Goal: Transaction & Acquisition: Purchase product/service

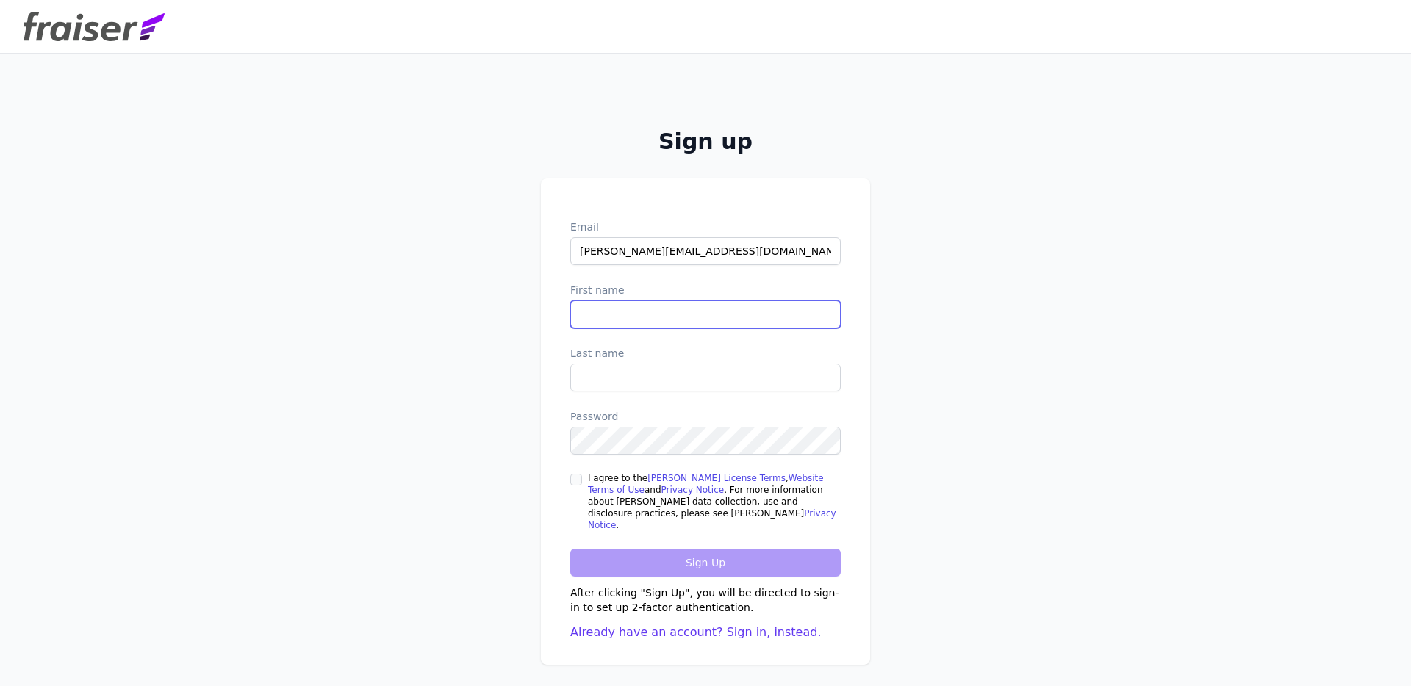
click at [640, 316] on input "First name" at bounding box center [705, 315] width 270 height 28
type input "Courtney"
type input "Chambers"
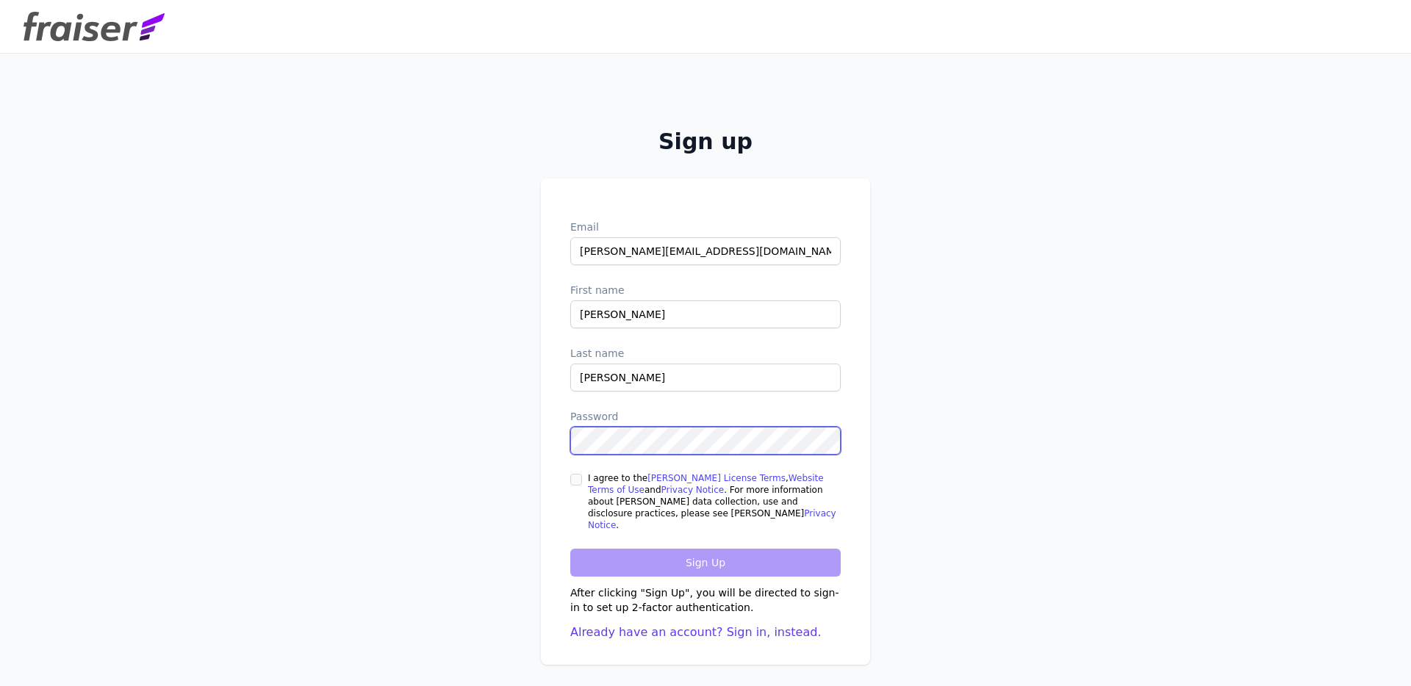
click at [570, 455] on div at bounding box center [570, 455] width 0 height 0
click at [570, 486] on input "I agree to the Fraiser License Terms , Website Terms of Use and Privacy Notice …" at bounding box center [576, 480] width 12 height 12
checkbox input "true"
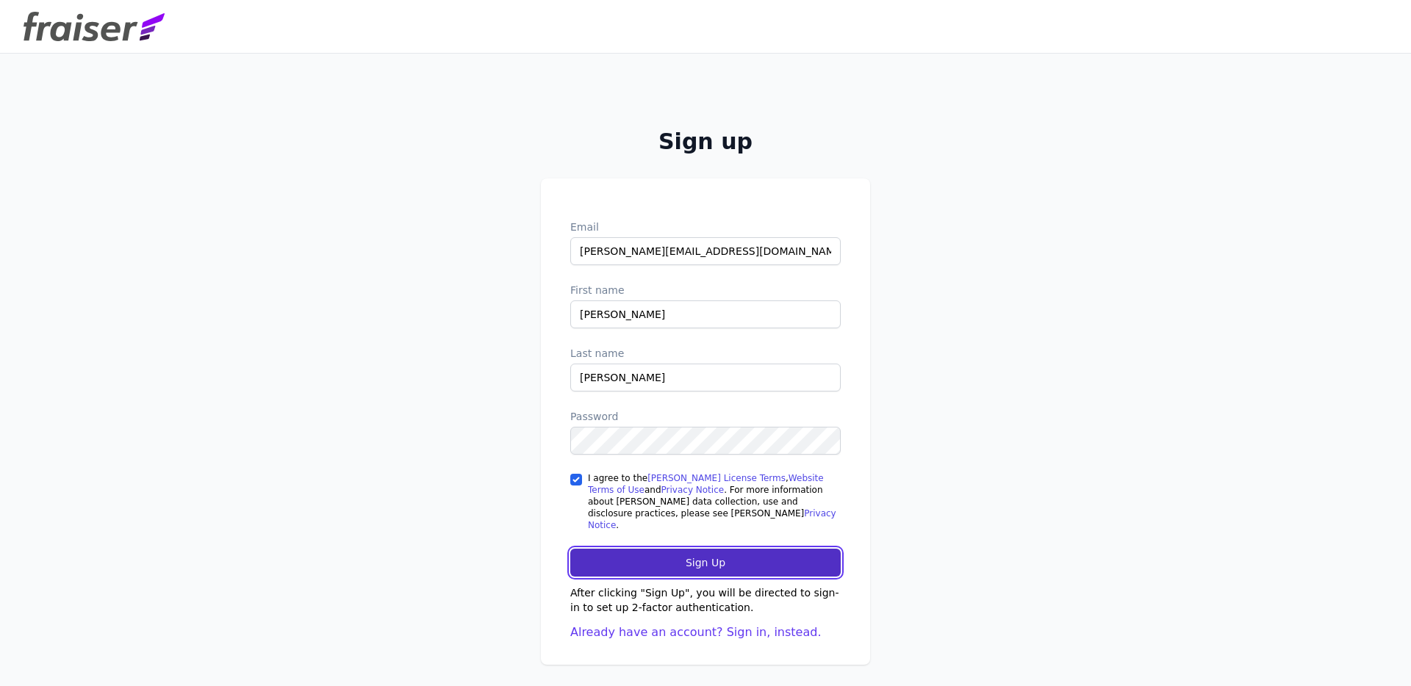
click at [650, 555] on input "Sign Up" at bounding box center [705, 563] width 270 height 28
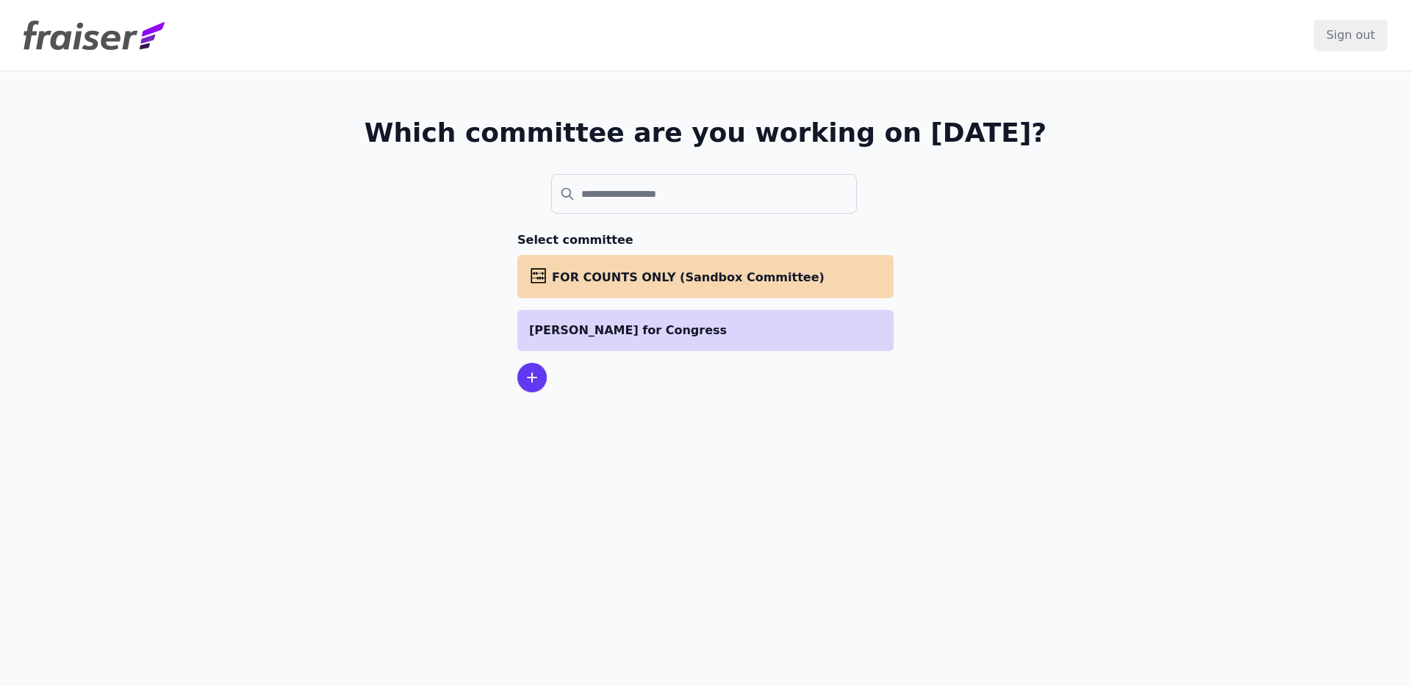
click at [655, 350] on li "[PERSON_NAME] for Congress" at bounding box center [705, 330] width 376 height 41
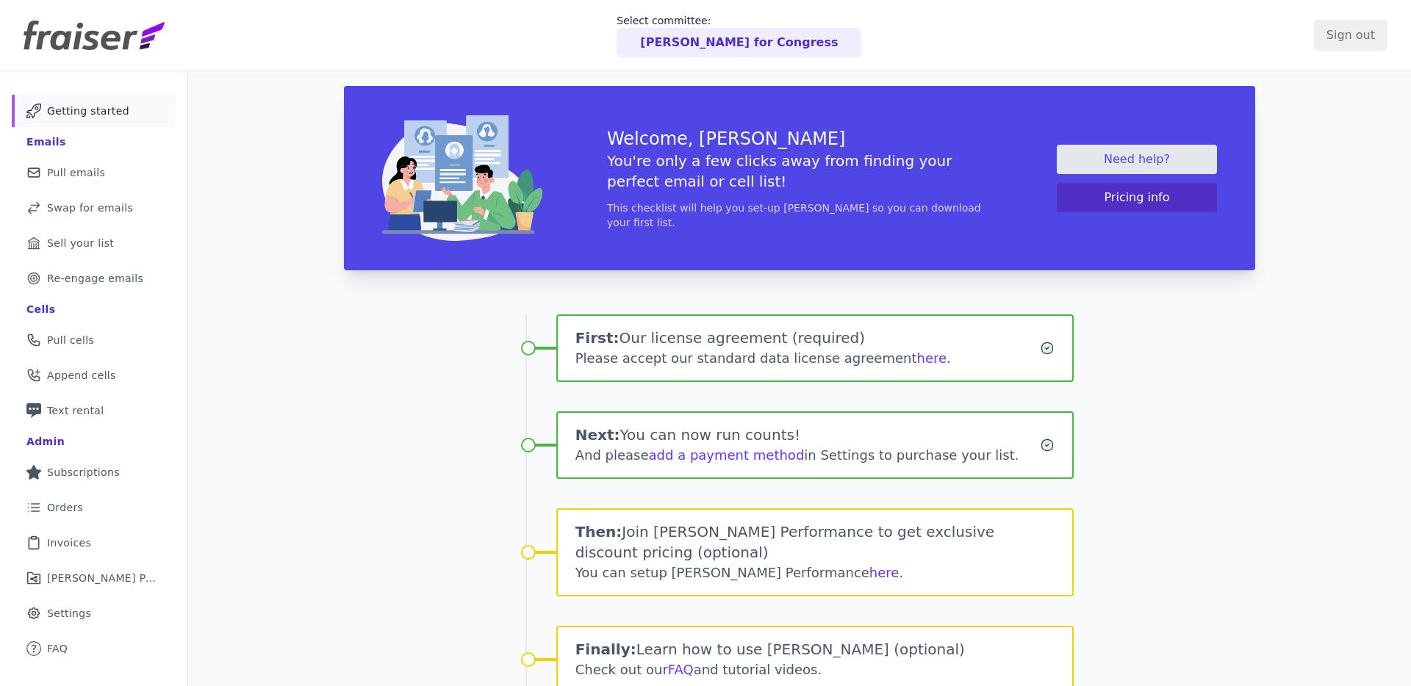
click at [93, 32] on img at bounding box center [94, 35] width 141 height 29
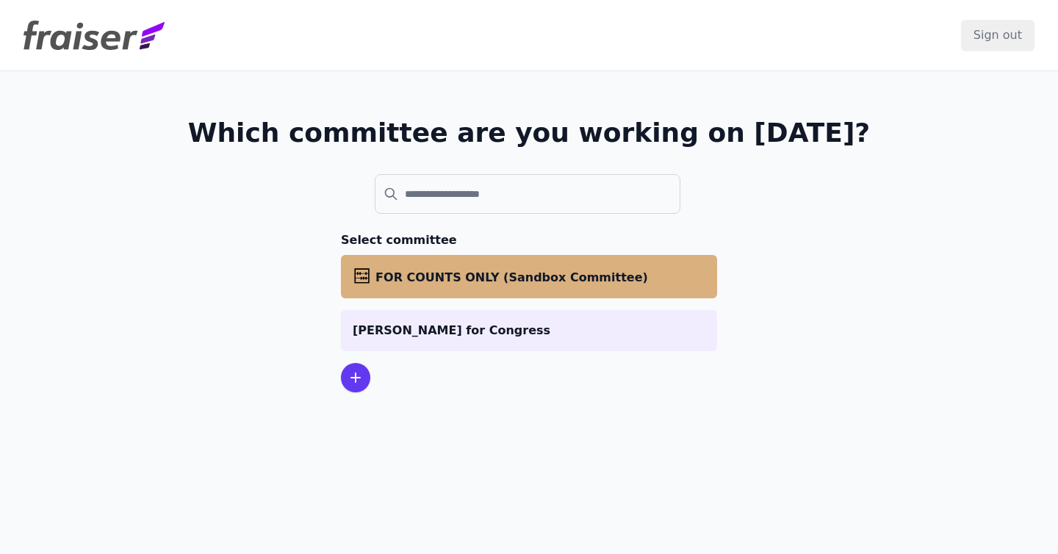
click at [506, 293] on li "abacus FOR COUNTS ONLY (Sandbox Committee)" at bounding box center [529, 276] width 376 height 43
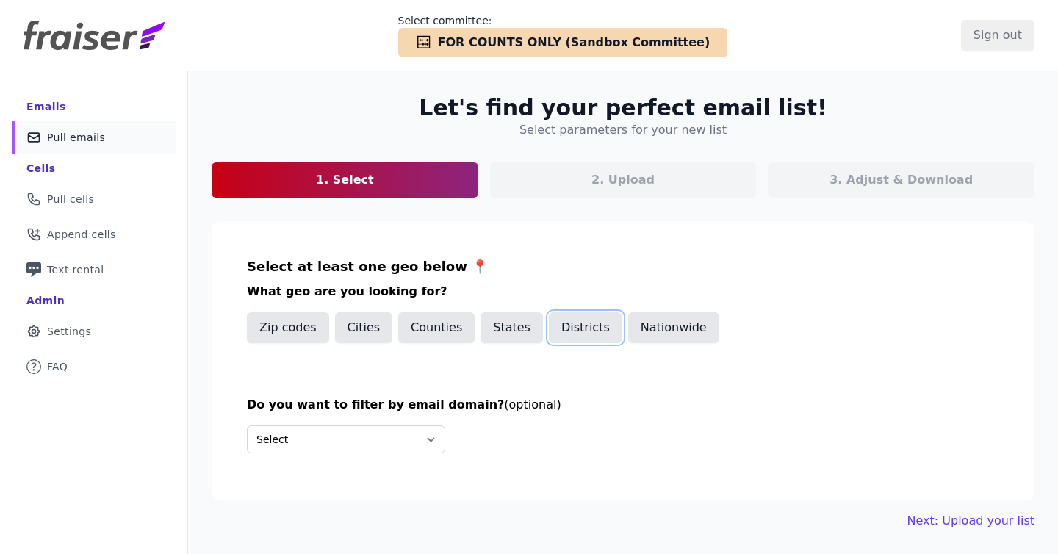
click at [562, 332] on button "Districts" at bounding box center [585, 327] width 73 height 31
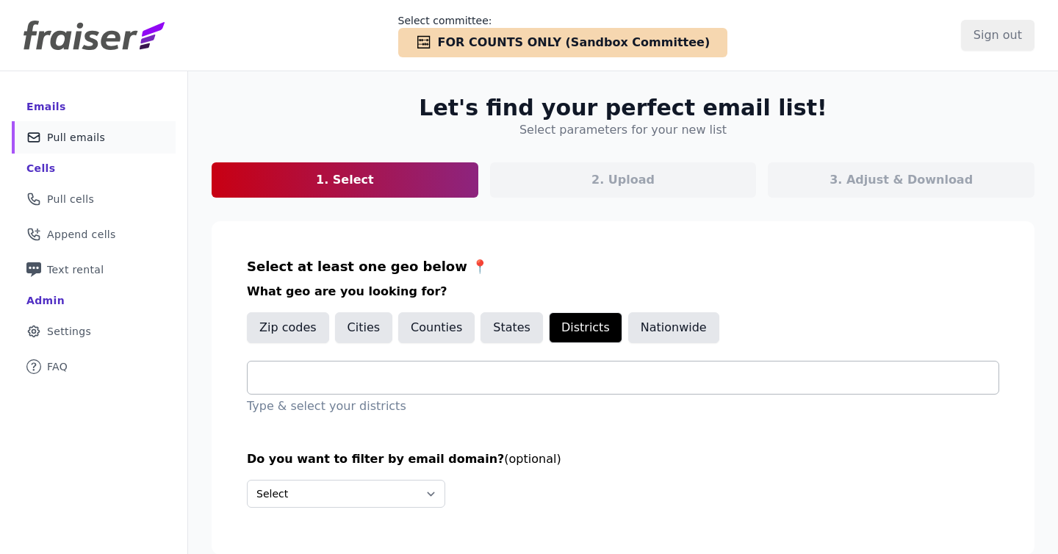
click at [459, 365] on div at bounding box center [628, 378] width 739 height 32
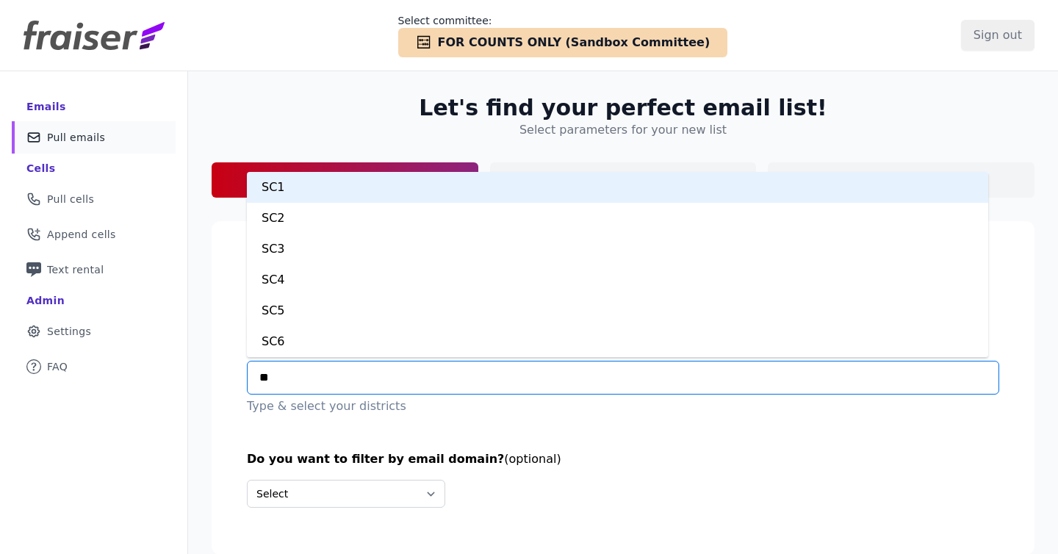
type input "***"
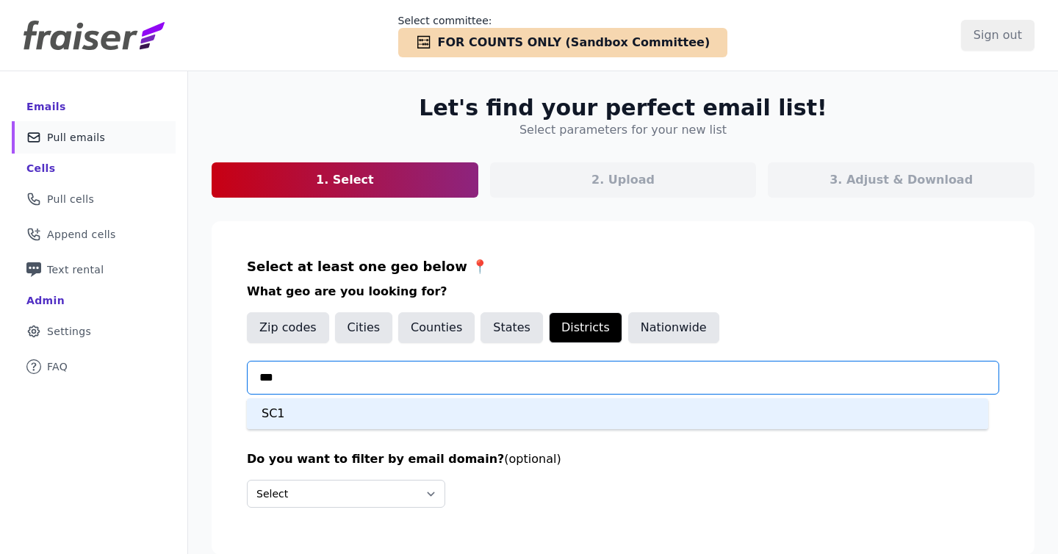
click at [391, 406] on div "SC1" at bounding box center [617, 413] width 741 height 31
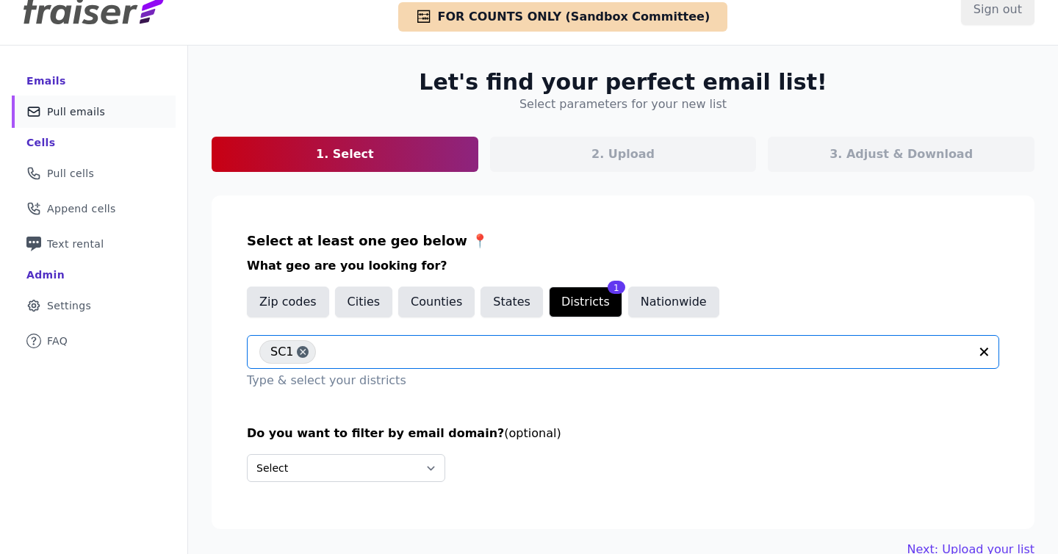
scroll to position [71, 0]
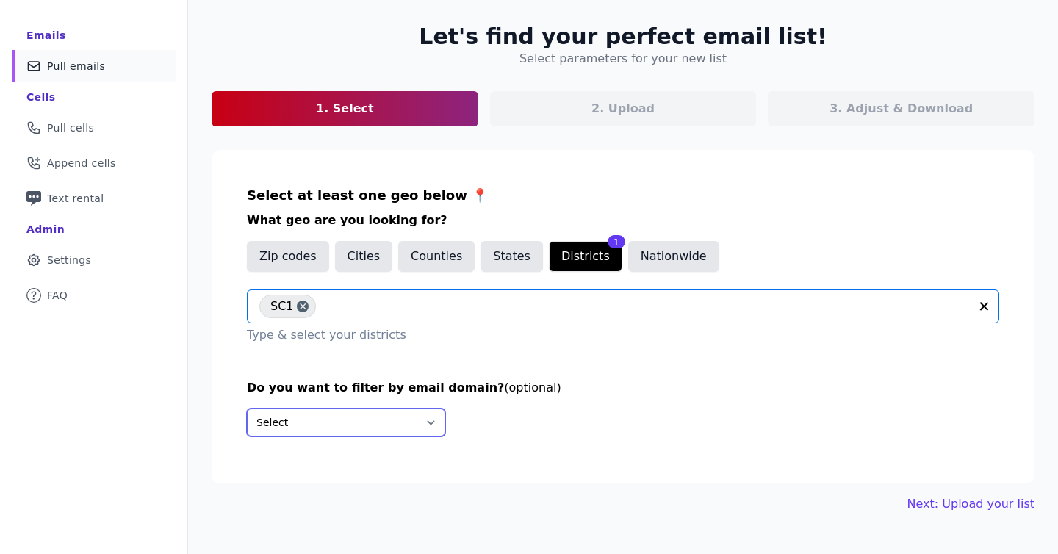
click at [423, 417] on select "Select Include only these domains Include none of these domains" at bounding box center [346, 423] width 198 height 28
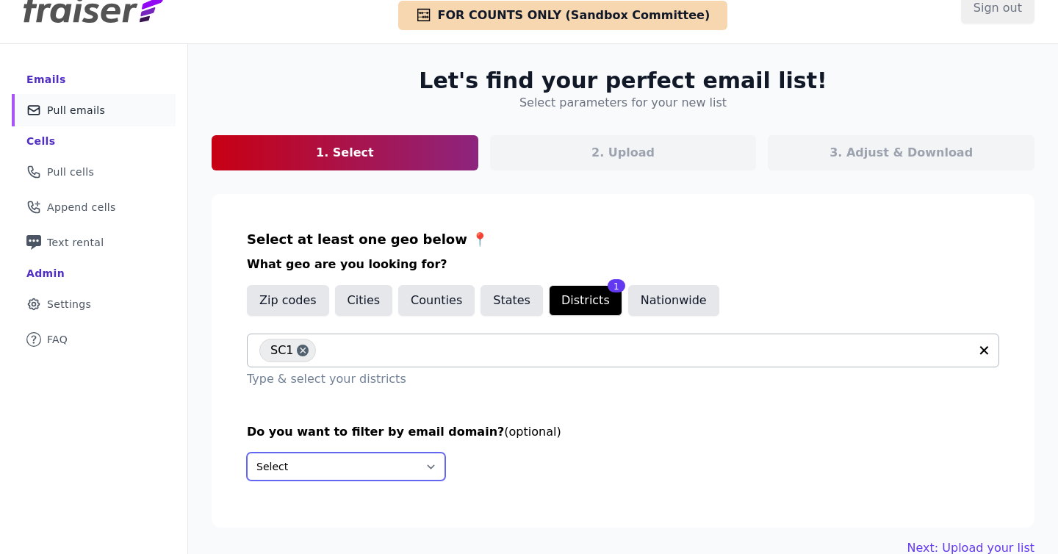
scroll to position [0, 0]
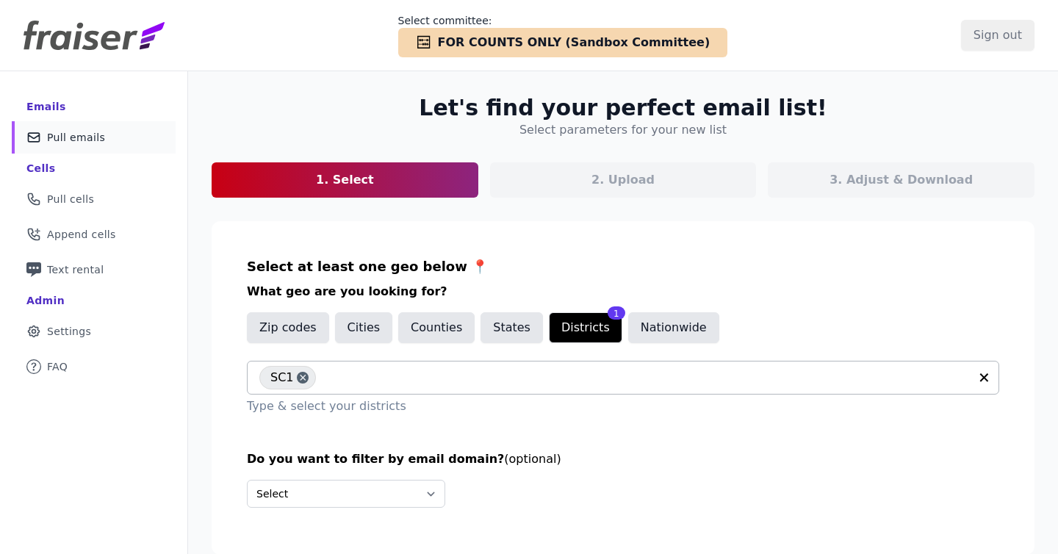
click at [131, 40] on img at bounding box center [94, 35] width 141 height 29
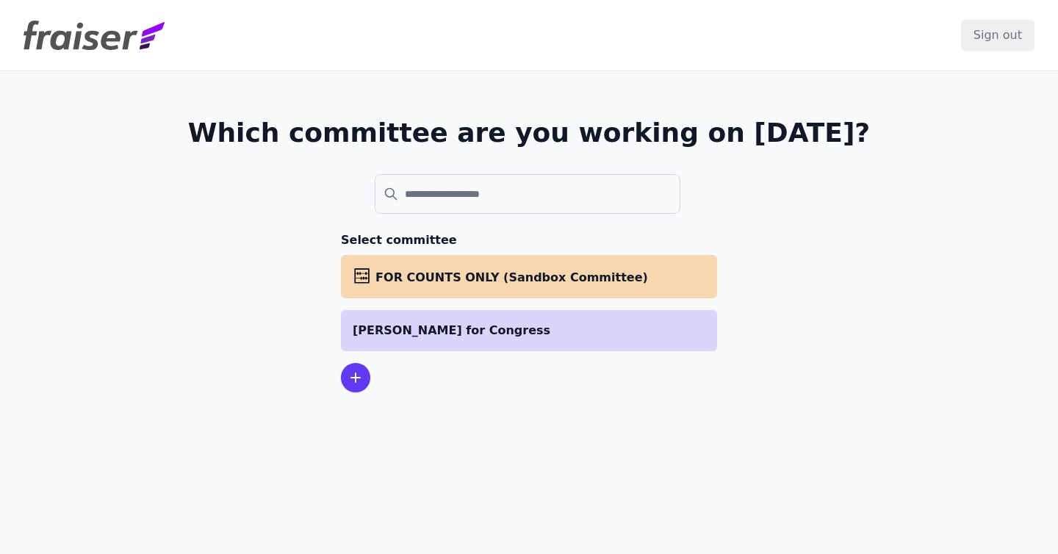
click at [460, 317] on li "[PERSON_NAME] for Congress" at bounding box center [529, 330] width 376 height 41
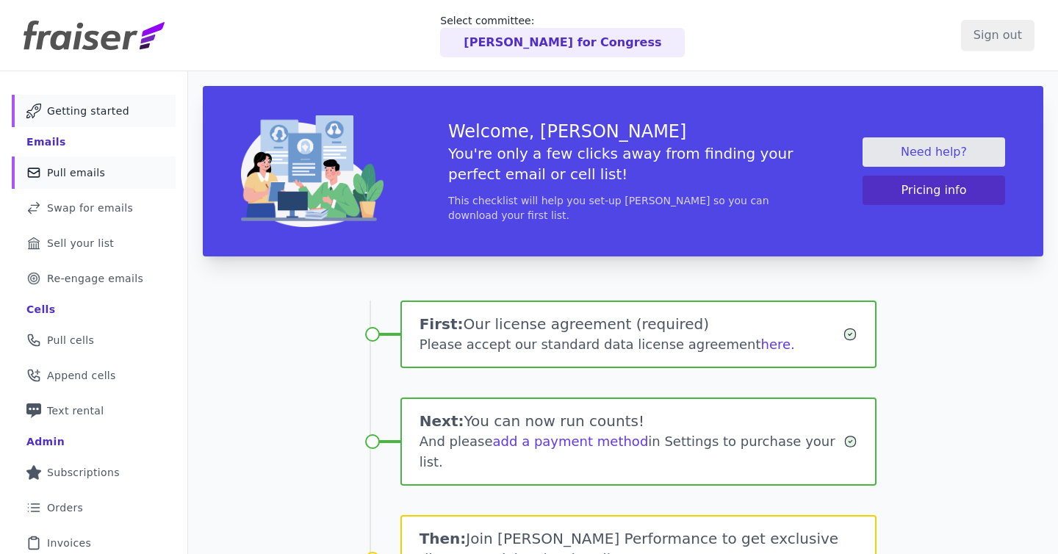
click at [100, 170] on span "Pull emails" at bounding box center [76, 172] width 58 height 15
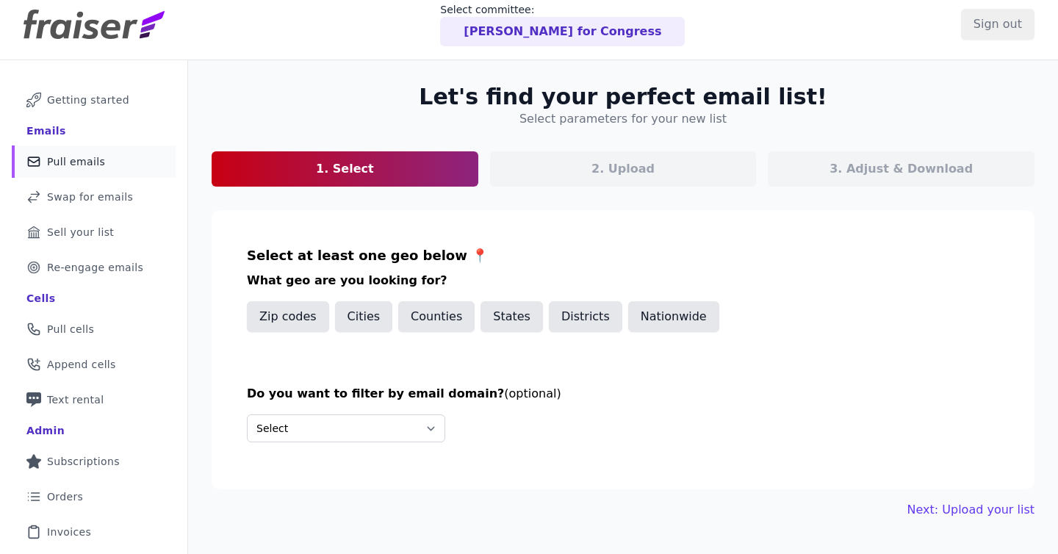
scroll to position [26, 0]
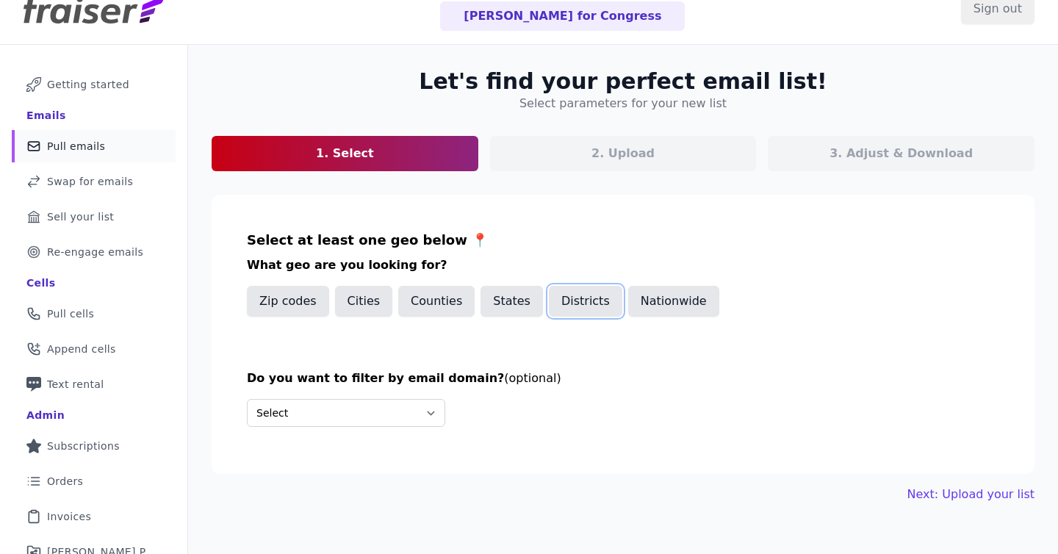
click at [581, 312] on button "Districts" at bounding box center [585, 301] width 73 height 31
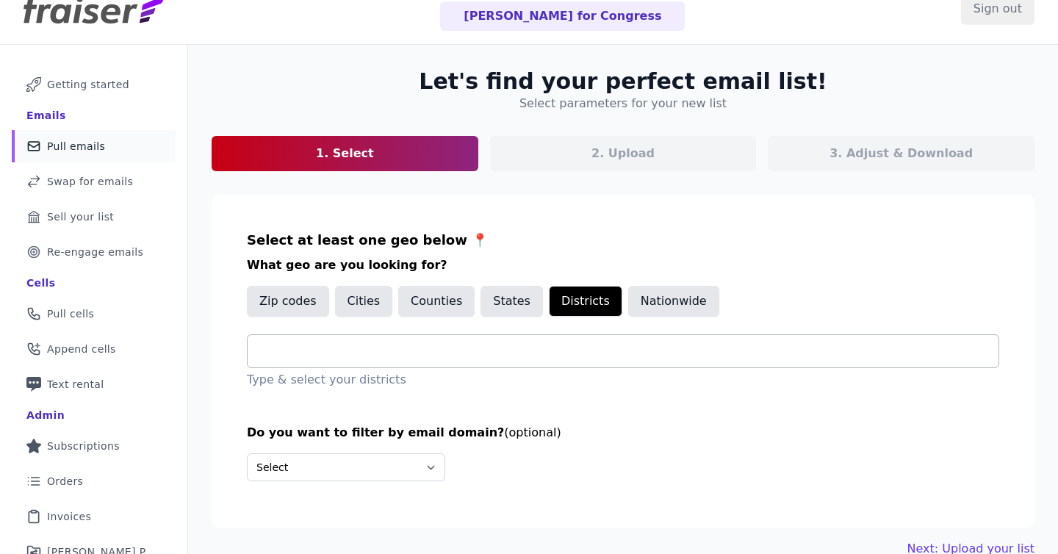
click at [450, 353] on input "text" at bounding box center [628, 351] width 739 height 18
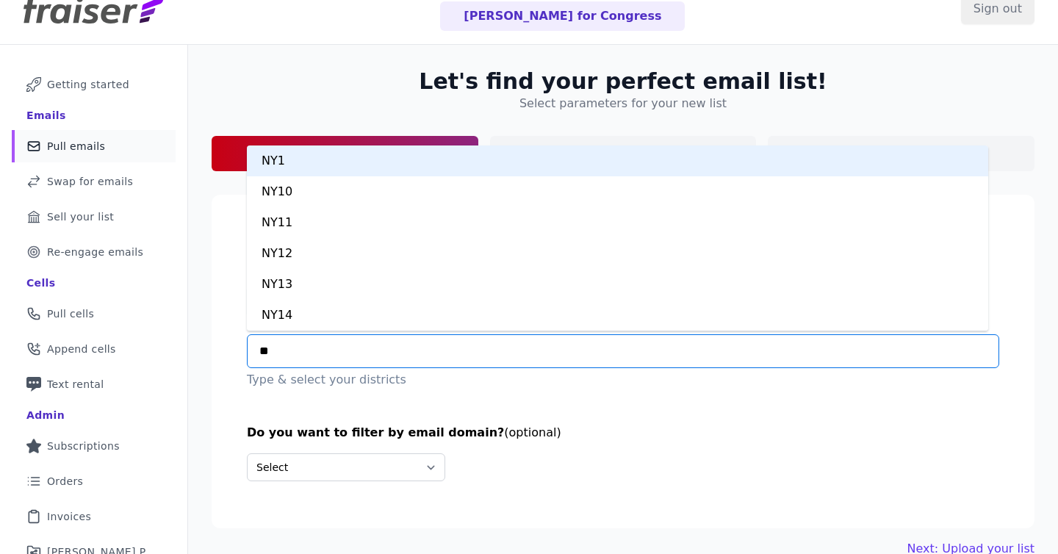
type input "***"
click at [392, 167] on div "NY1" at bounding box center [617, 161] width 741 height 31
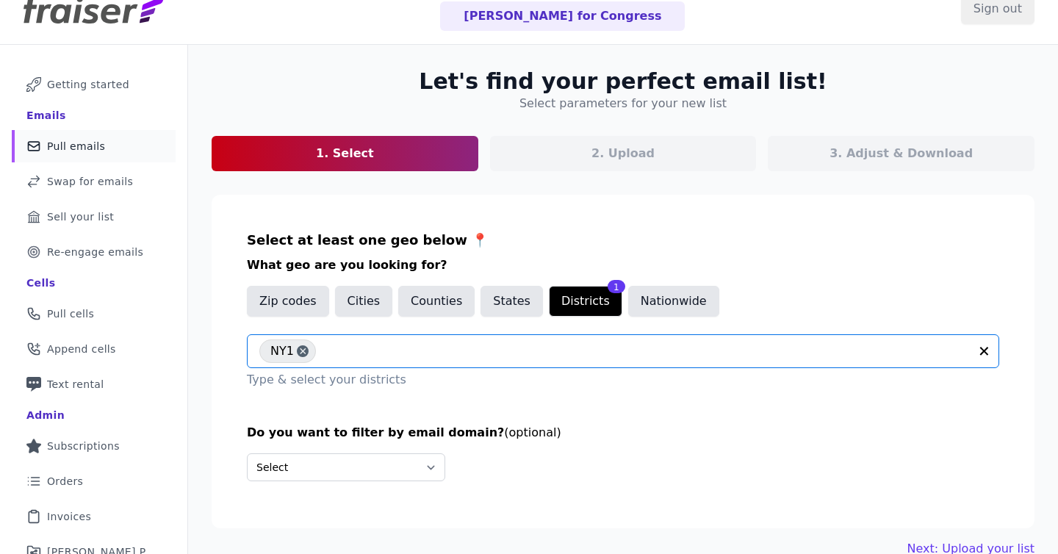
scroll to position [111, 0]
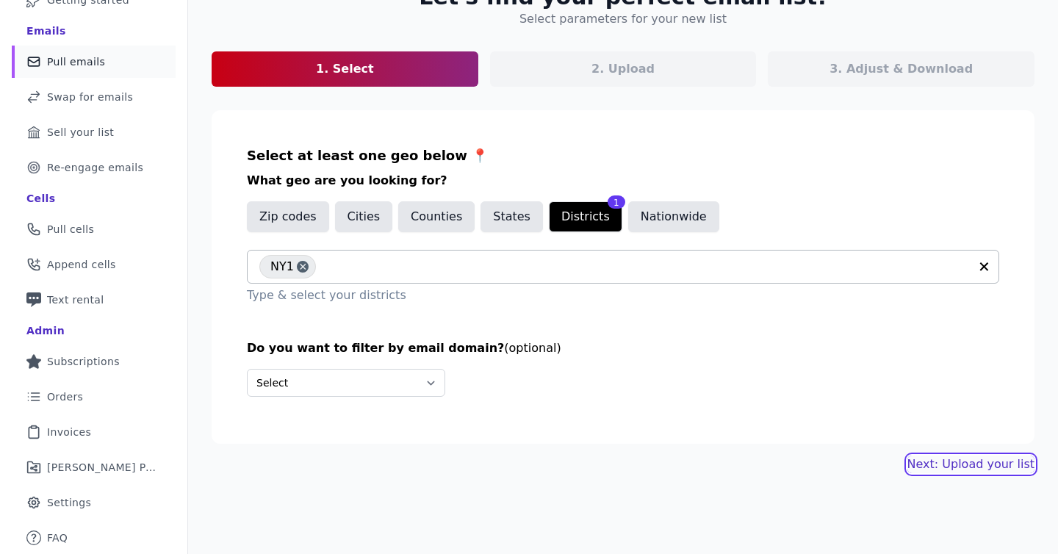
click at [947, 463] on link "Next: Upload your list" at bounding box center [971, 465] width 127 height 18
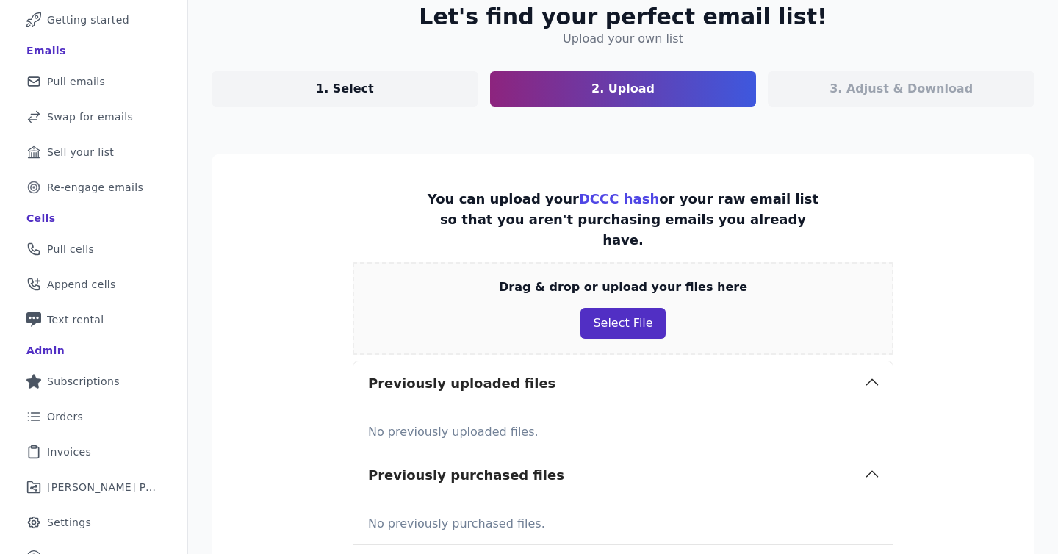
scroll to position [91, 0]
click at [77, 149] on span "Sell your list" at bounding box center [80, 152] width 67 height 15
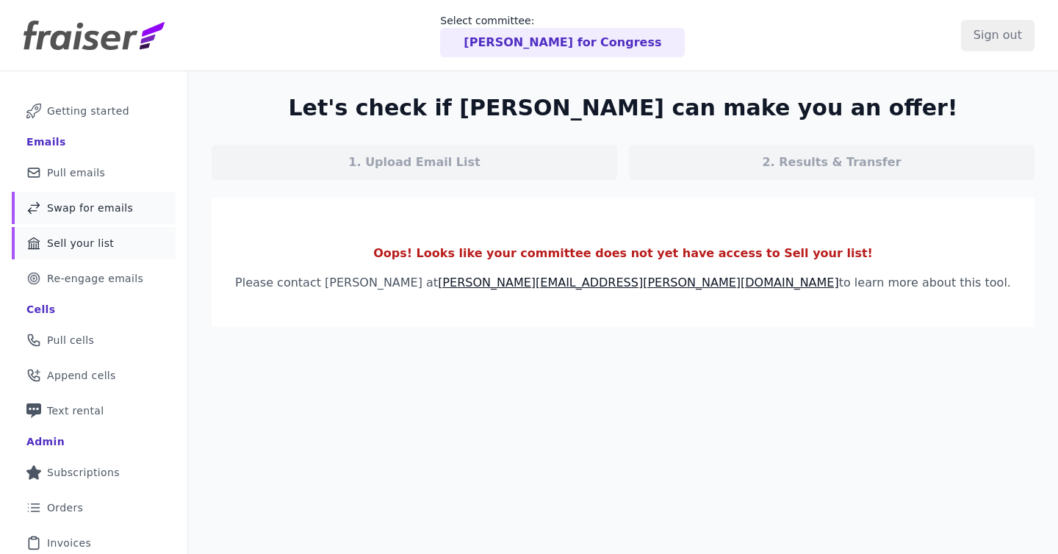
click at [89, 218] on link "Swap Icon Outline of a swap Swap for emails" at bounding box center [94, 208] width 164 height 32
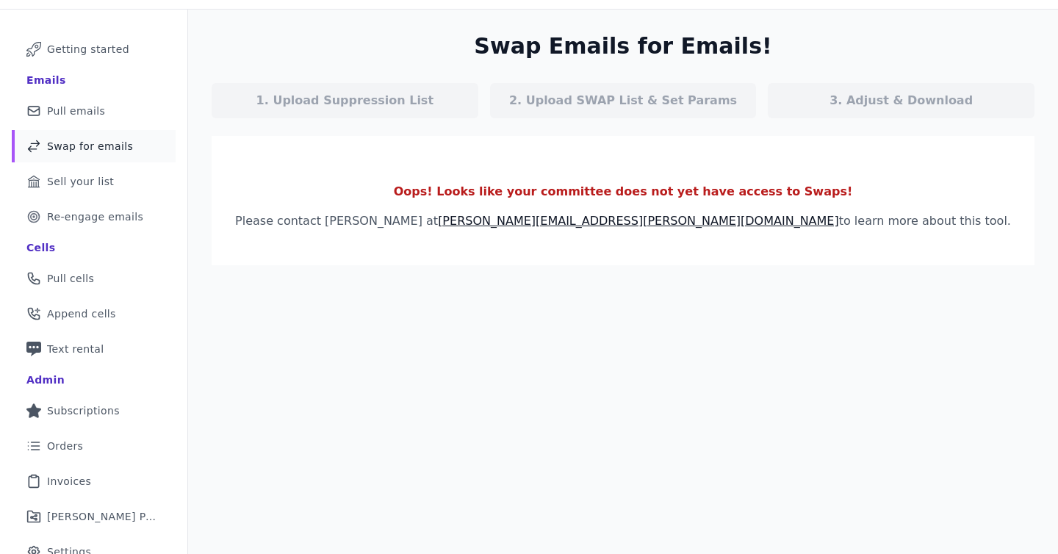
scroll to position [71, 0]
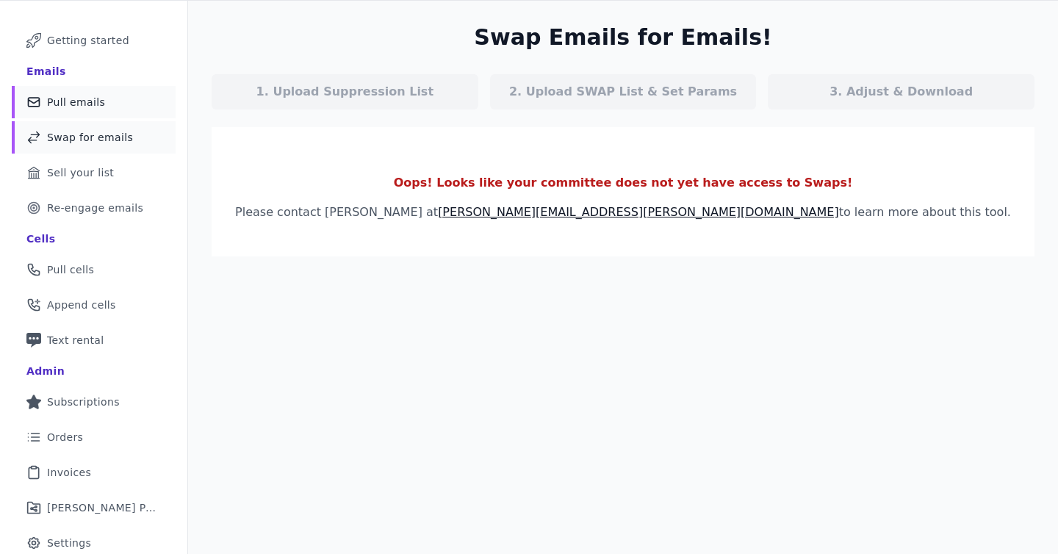
click at [133, 97] on link "Mail Icon Outline of a mail envelope Pull emails" at bounding box center [94, 102] width 164 height 32
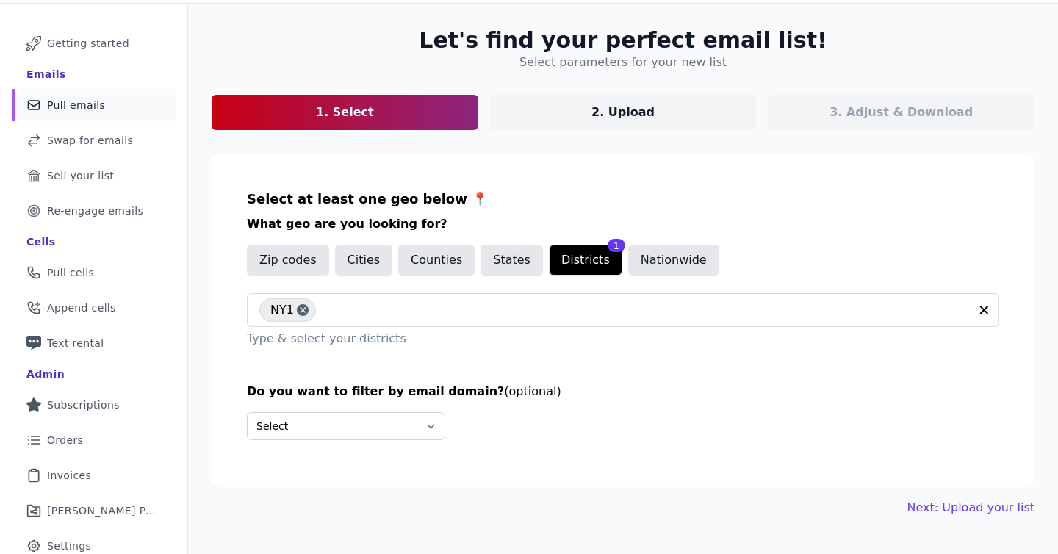
scroll to position [111, 0]
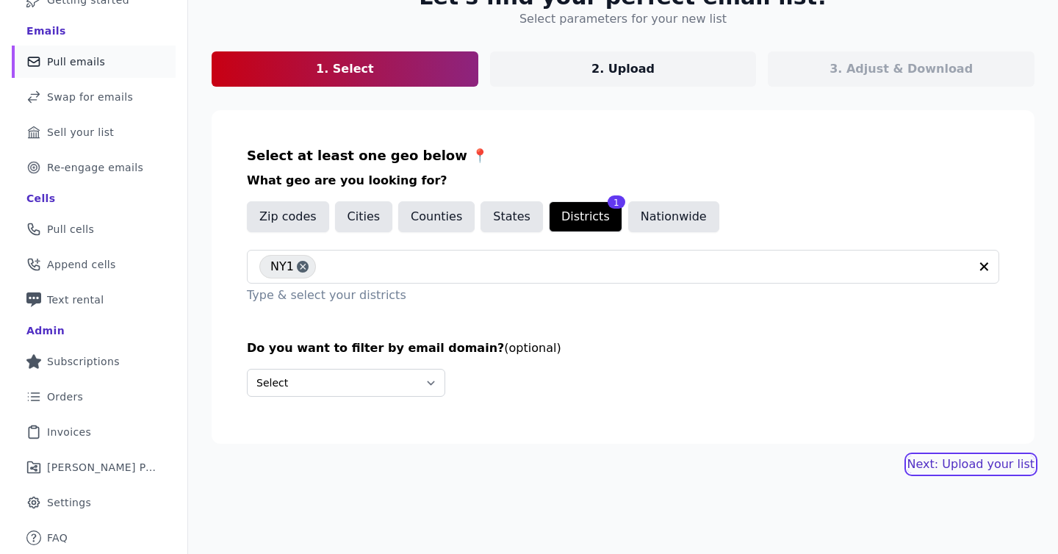
click at [980, 466] on link "Next: Upload your list" at bounding box center [971, 465] width 127 height 18
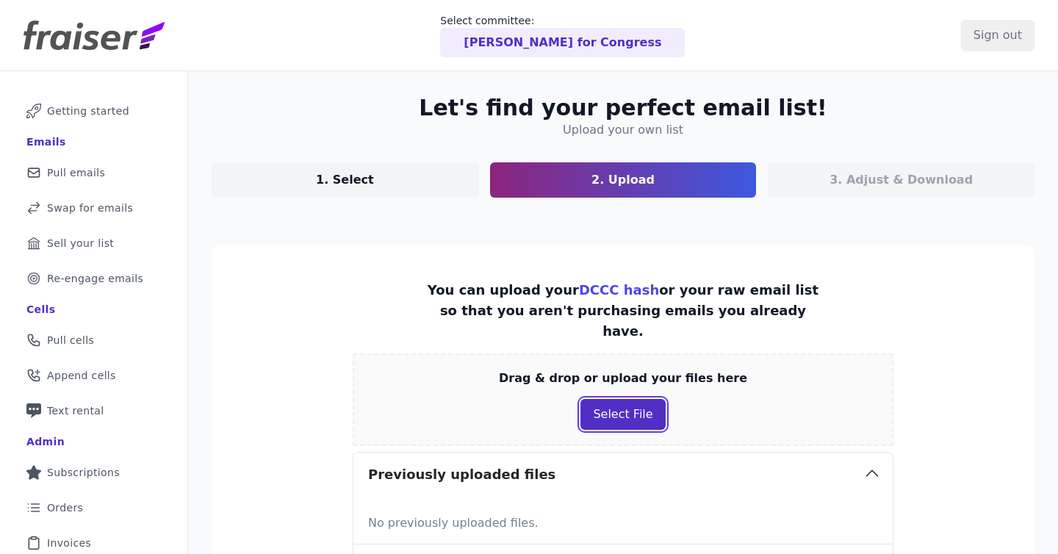
click at [597, 399] on button "Select File" at bounding box center [623, 414] width 85 height 31
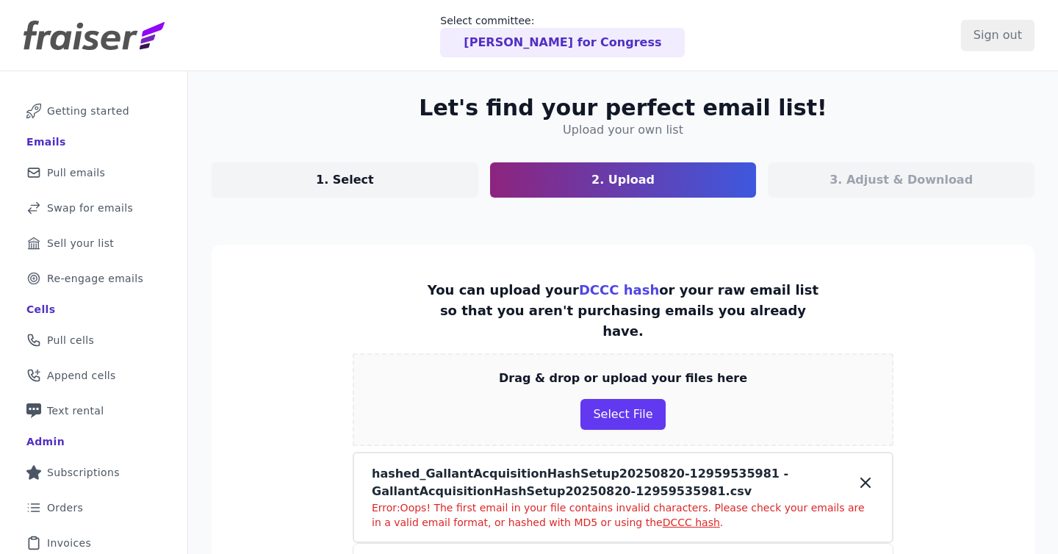
click at [608, 295] on link "DCCC hash" at bounding box center [619, 289] width 80 height 15
click at [857, 474] on icon at bounding box center [866, 483] width 18 height 18
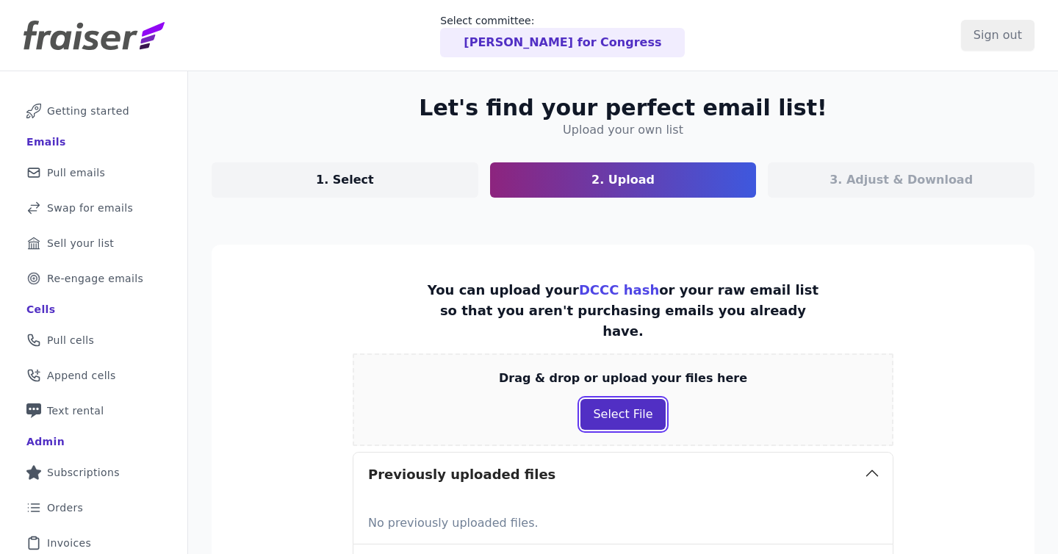
click at [622, 401] on button "Select File" at bounding box center [623, 414] width 85 height 31
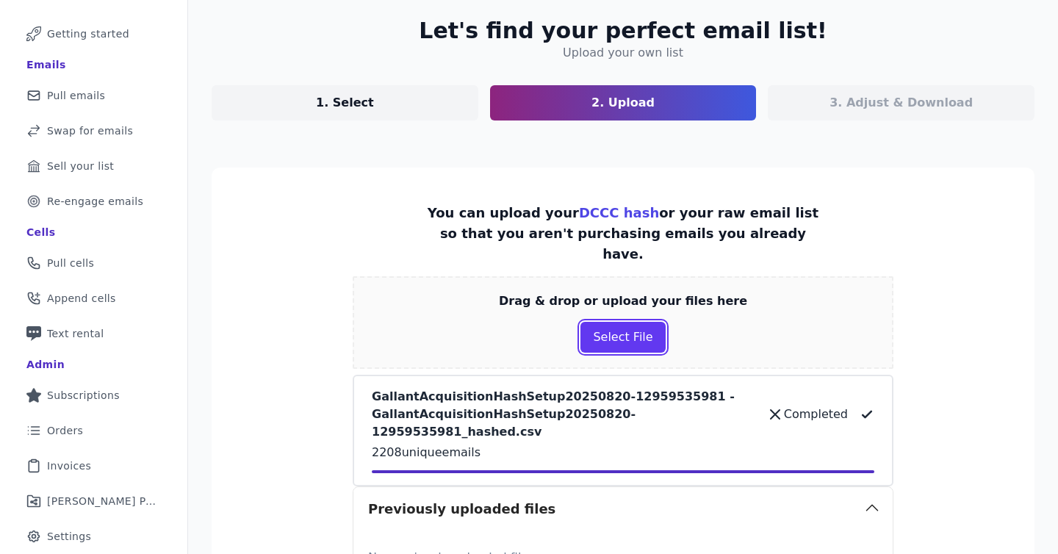
scroll to position [344, 0]
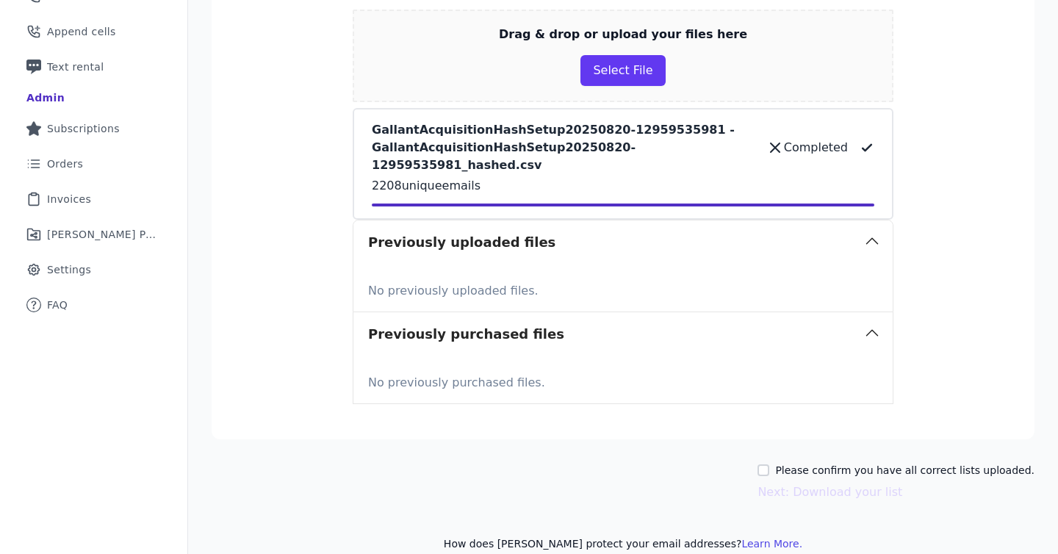
click at [858, 463] on label "Please confirm you have all correct lists uploaded." at bounding box center [904, 470] width 259 height 15
click at [769, 464] on input "Please confirm you have all correct lists uploaded." at bounding box center [764, 470] width 12 height 12
checkbox input "true"
click at [858, 484] on button "Next: Download your list" at bounding box center [830, 493] width 145 height 18
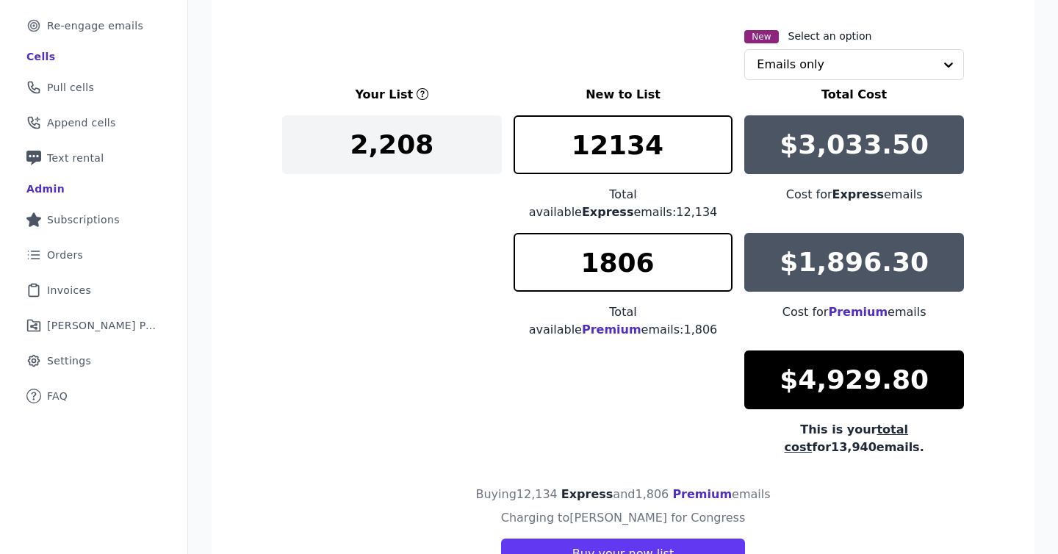
scroll to position [250, 0]
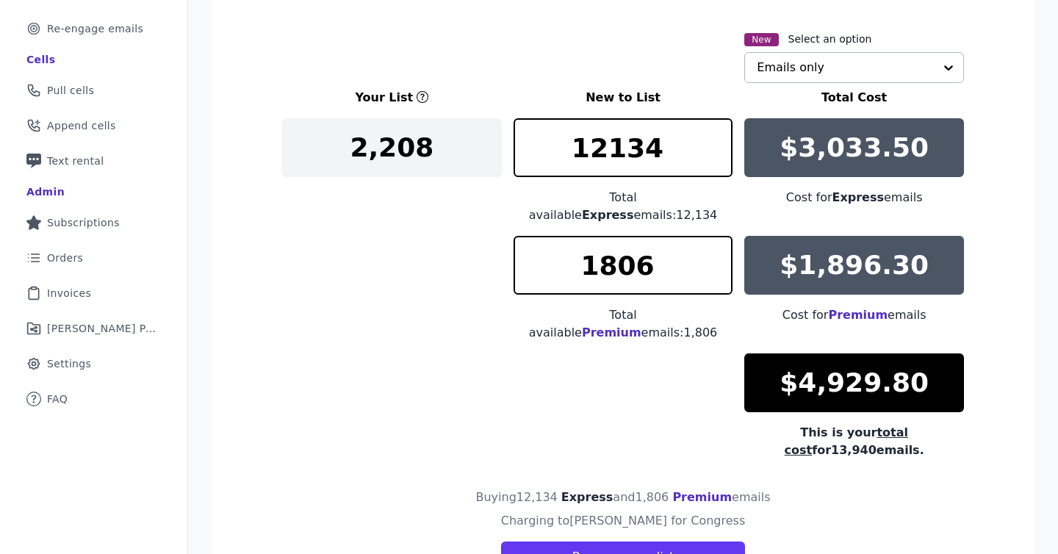
click at [776, 79] on input "text" at bounding box center [845, 67] width 177 height 29
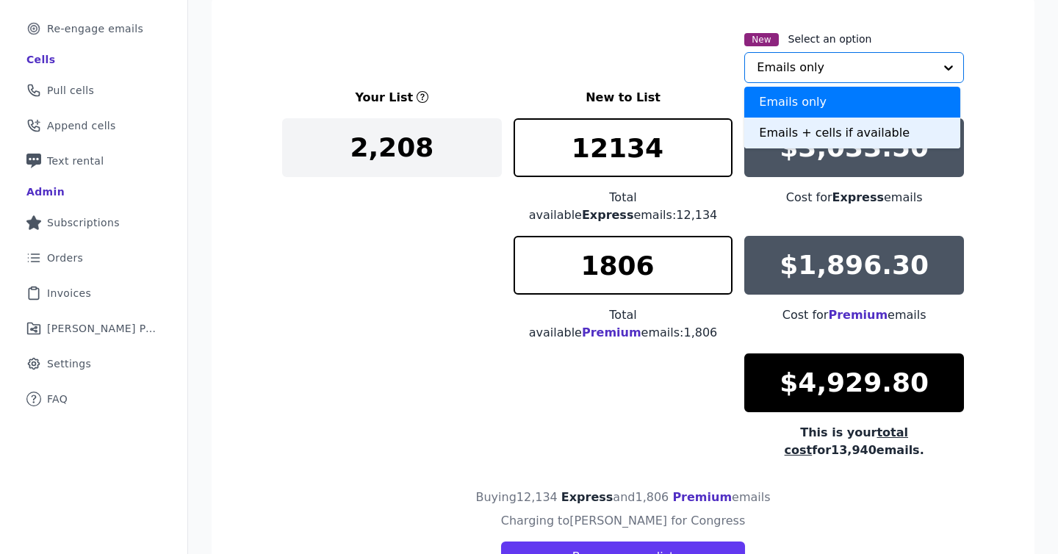
click at [784, 123] on div "Emails + cells if available" at bounding box center [852, 133] width 216 height 31
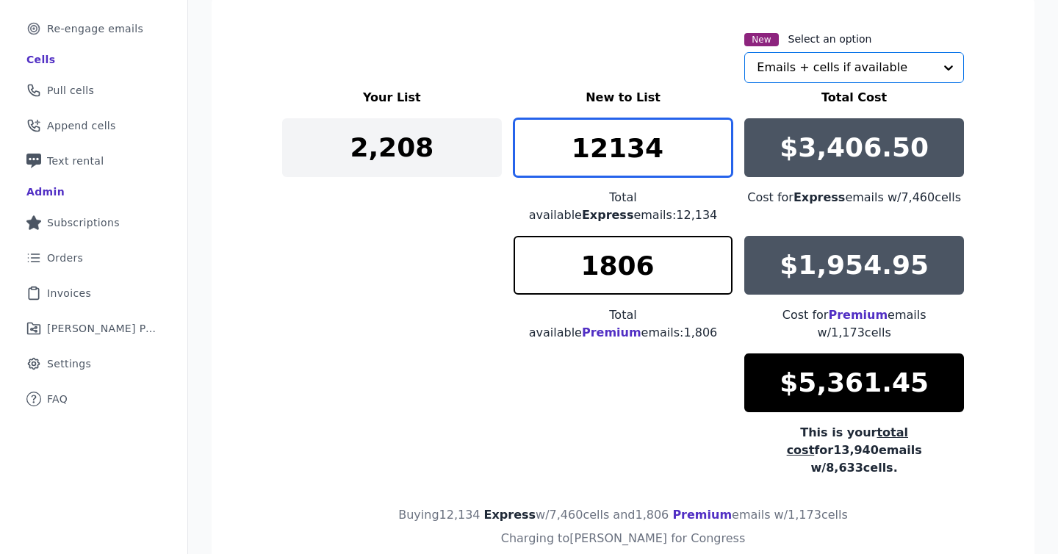
click at [654, 148] on input "12134" at bounding box center [624, 147] width 220 height 59
drag, startPoint x: 649, startPoint y: 150, endPoint x: 619, endPoint y: 154, distance: 29.6
click at [619, 154] on input "12134" at bounding box center [624, 147] width 220 height 59
type input "12100"
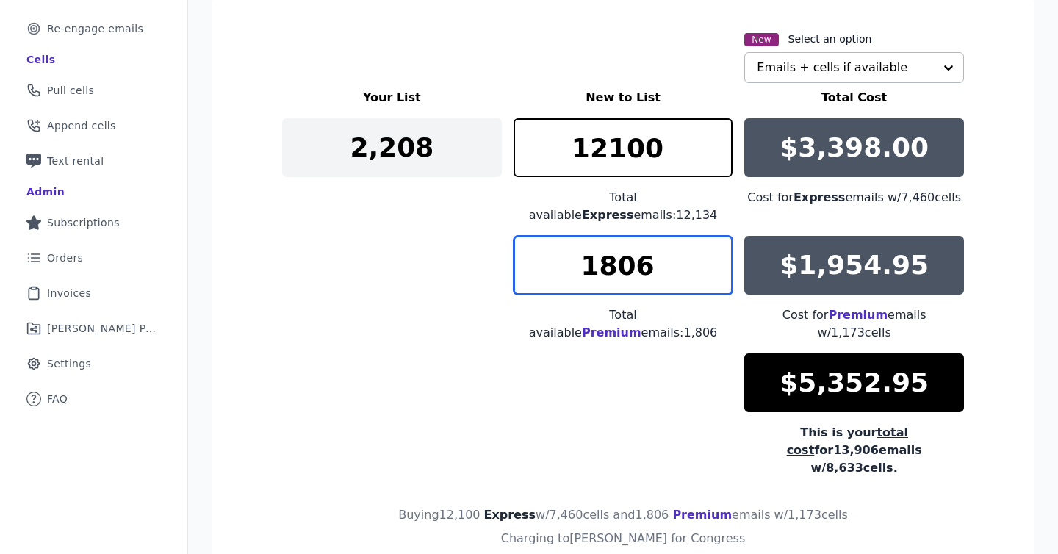
drag, startPoint x: 562, startPoint y: 245, endPoint x: 523, endPoint y: 245, distance: 38.9
click at [523, 245] on input "1806" at bounding box center [624, 265] width 220 height 59
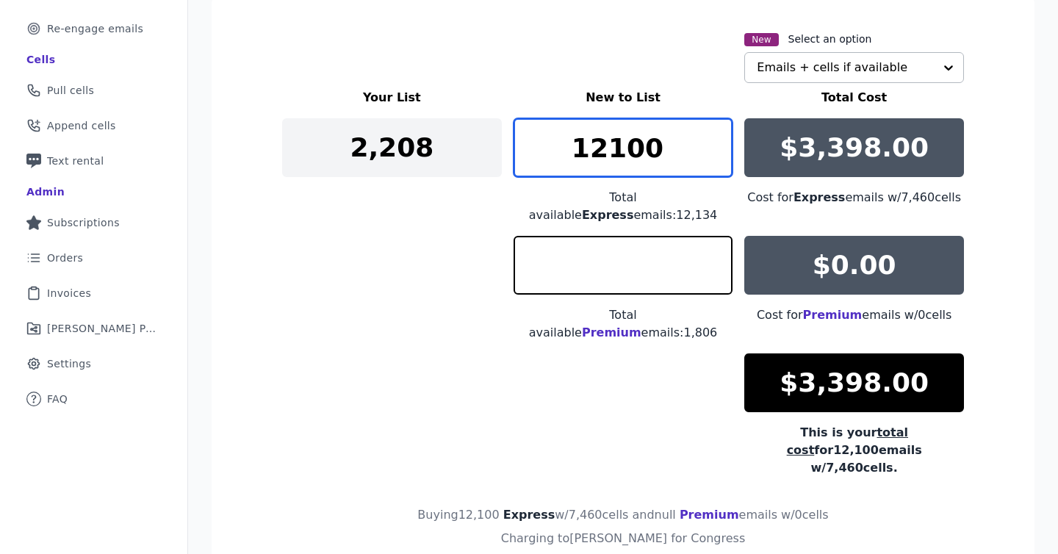
type input "0"
drag, startPoint x: 658, startPoint y: 151, endPoint x: 607, endPoint y: 157, distance: 51.9
click at [607, 157] on input "12100" at bounding box center [624, 147] width 220 height 59
click at [596, 153] on input "12000" at bounding box center [624, 147] width 220 height 59
type input "11308"
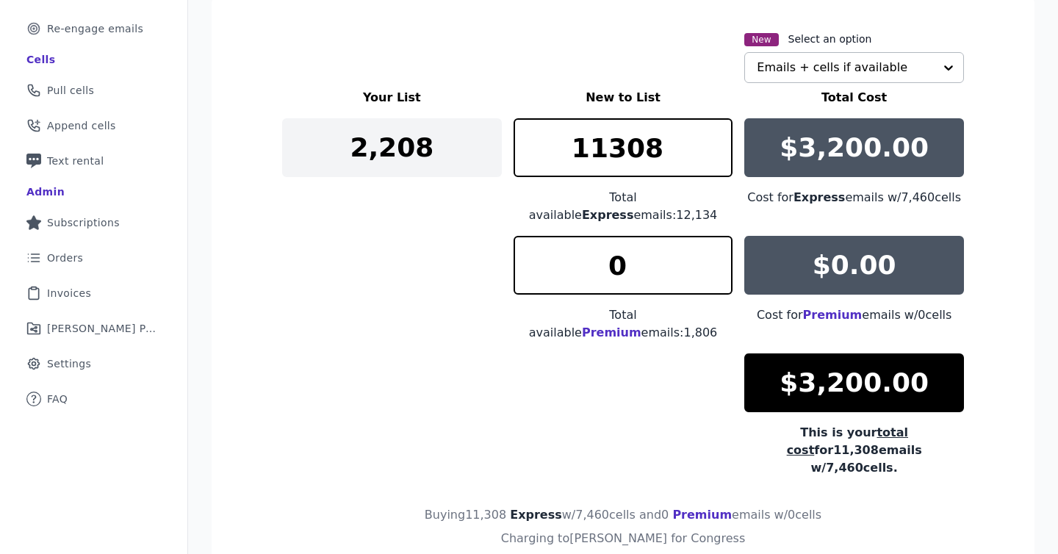
click at [482, 337] on div "Your List New to List Total Cost 2,208 11308 Total available Express emails: 12…" at bounding box center [623, 283] width 682 height 388
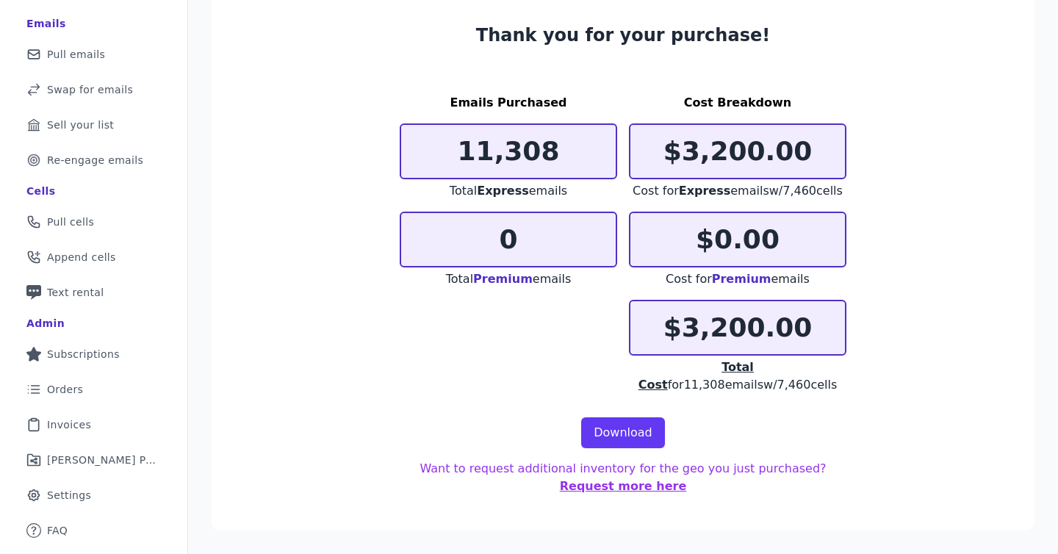
scroll to position [136, 0]
click at [628, 429] on link "Download" at bounding box center [623, 432] width 84 height 31
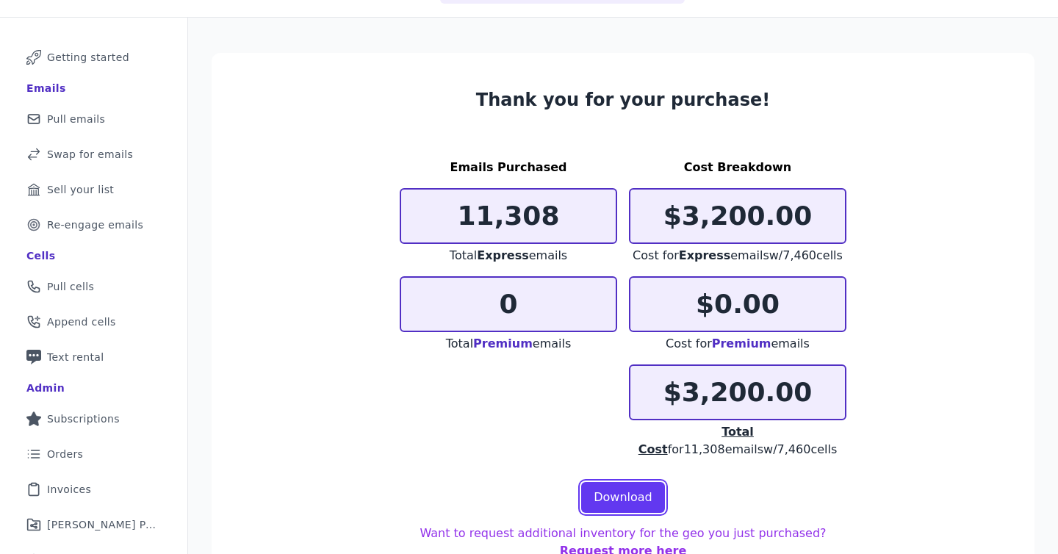
scroll to position [0, 0]
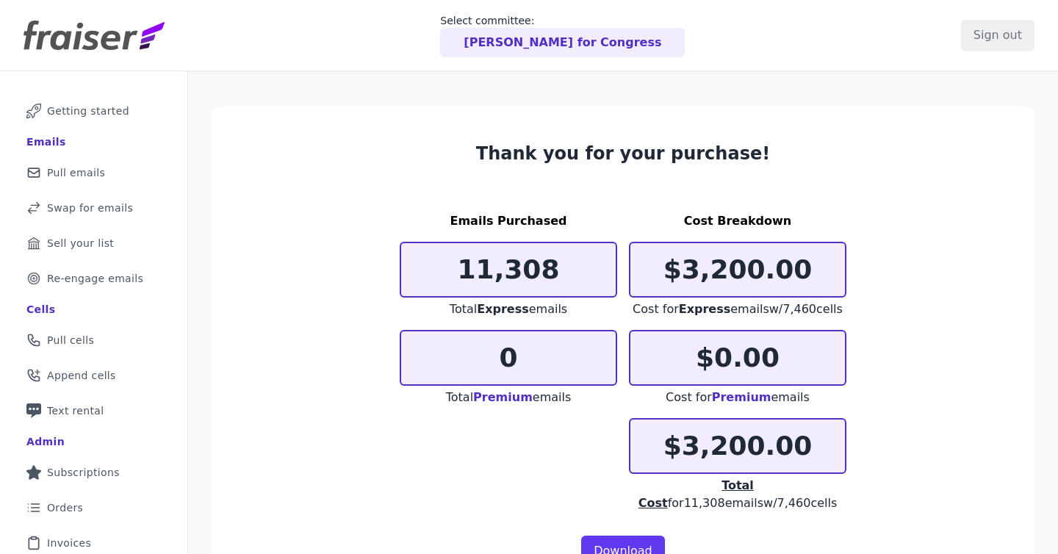
click at [816, 500] on span "Total Cost for 11,308 emails w/ 7,460 cells" at bounding box center [738, 494] width 199 height 32
copy span "7,460"
